Goal: Check status

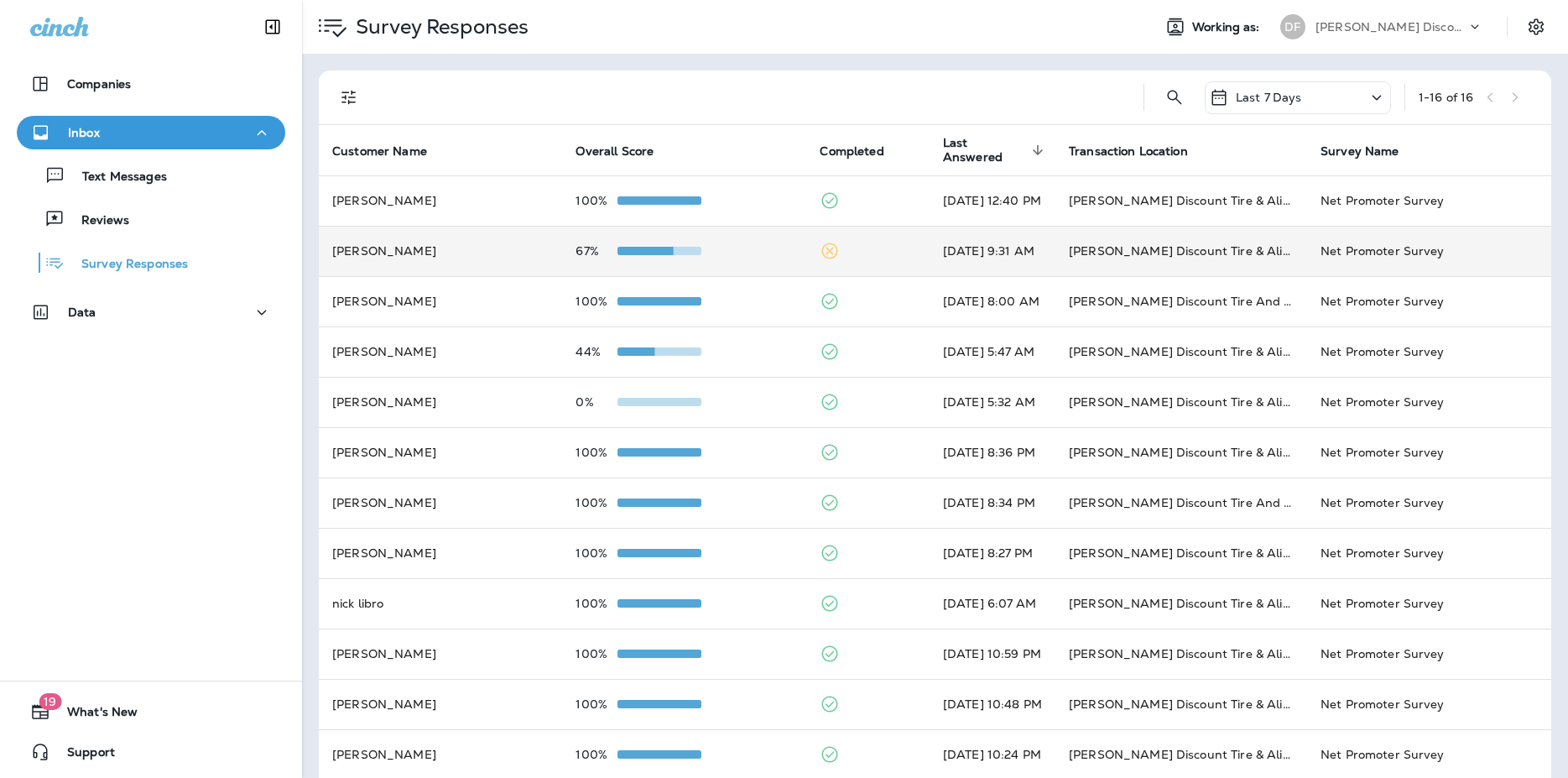
click at [458, 243] on td "[PERSON_NAME]" at bounding box center [441, 250] width 244 height 50
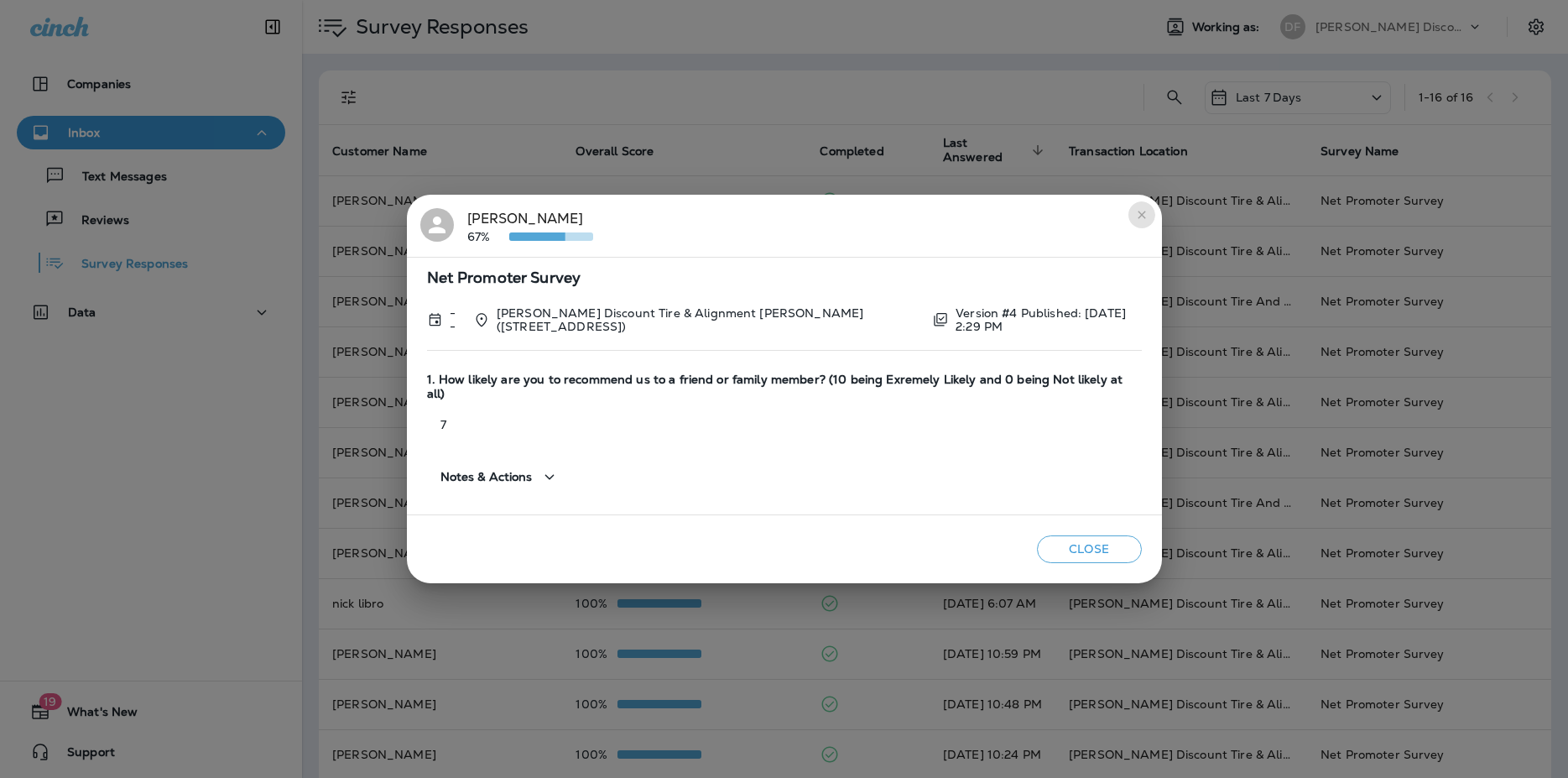
click at [1138, 212] on icon "close" at bounding box center [1141, 215] width 14 height 14
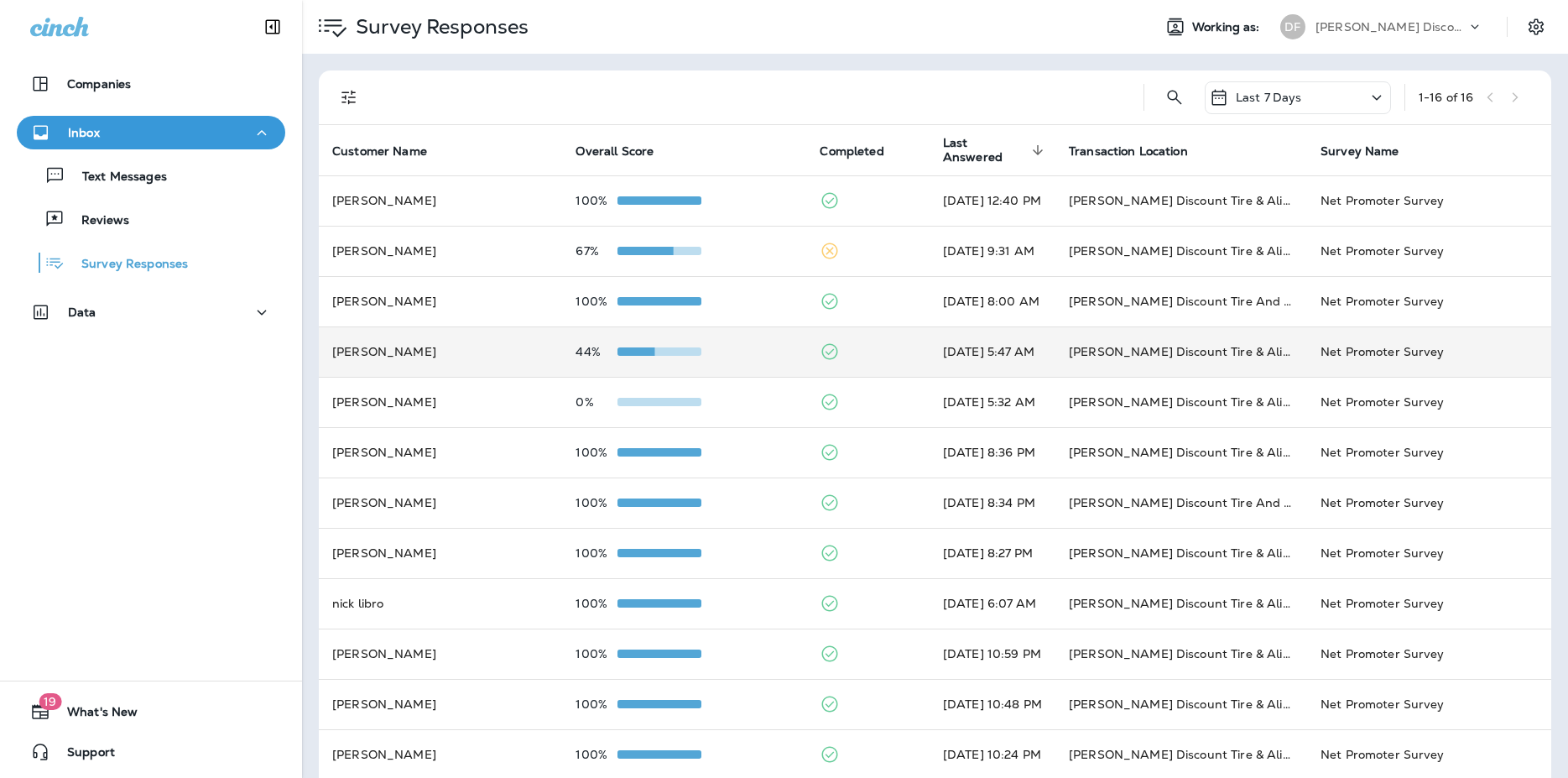
click at [721, 350] on div "44%" at bounding box center [684, 351] width 217 height 14
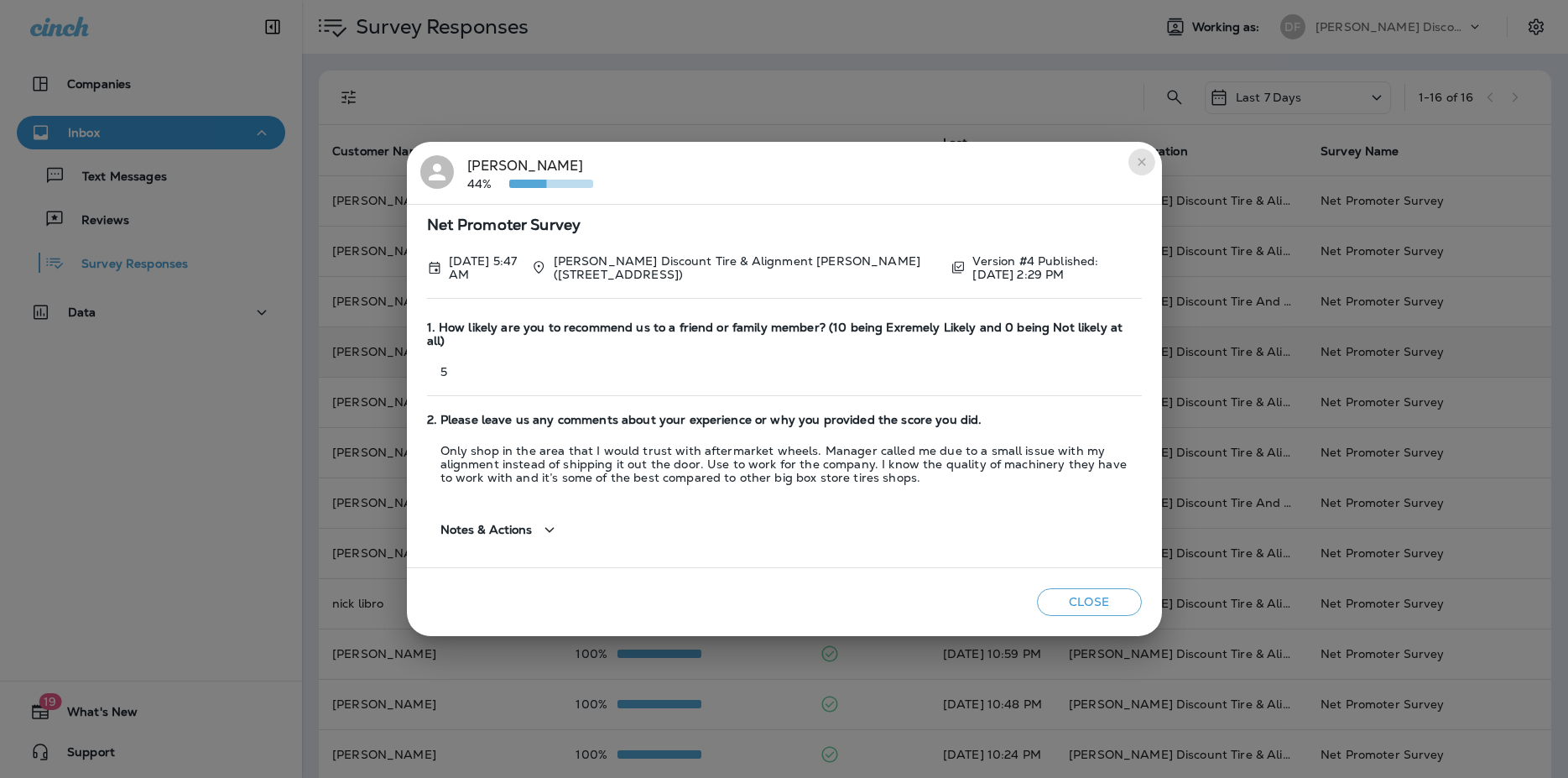
click at [1140, 163] on icon "close" at bounding box center [1141, 162] width 14 height 14
